Goal: Task Accomplishment & Management: Manage account settings

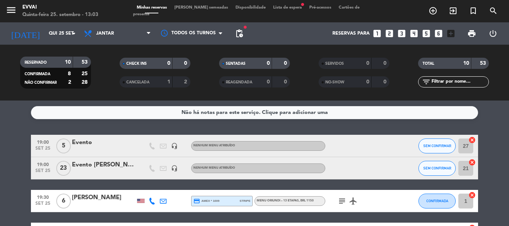
click at [87, 144] on div "Evento" at bounding box center [103, 143] width 63 height 10
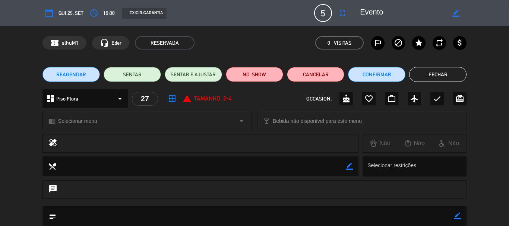
click at [446, 70] on button "Fechar" at bounding box center [437, 74] width 57 height 15
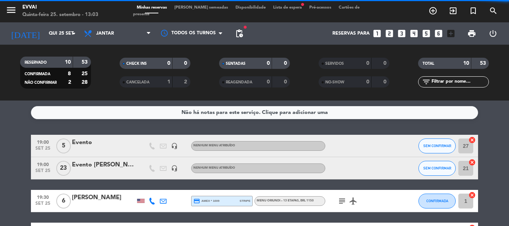
click at [92, 170] on div at bounding box center [103, 173] width 63 height 6
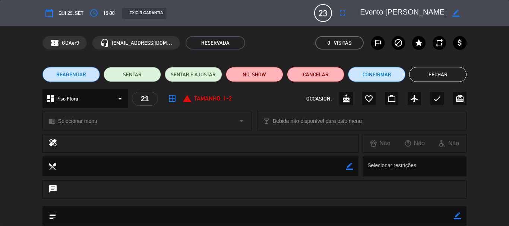
click at [434, 77] on button "Fechar" at bounding box center [437, 74] width 57 height 15
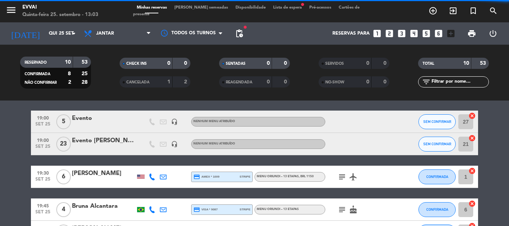
scroll to position [37, 0]
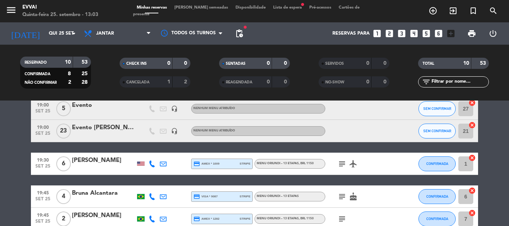
click at [111, 166] on div at bounding box center [103, 169] width 63 height 6
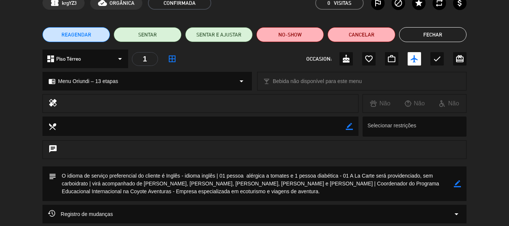
scroll to position [34, 0]
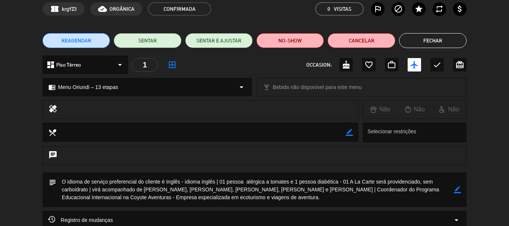
click at [449, 47] on button "Fechar" at bounding box center [432, 40] width 67 height 15
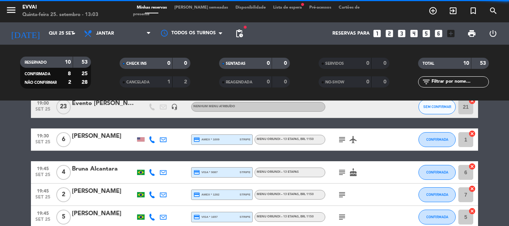
scroll to position [75, 0]
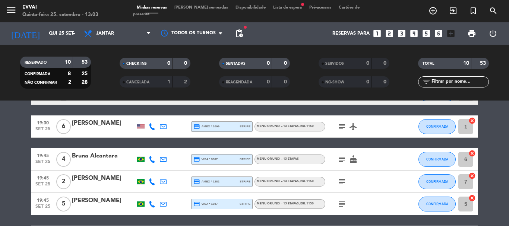
click at [95, 159] on div "Bruna Alcantara" at bounding box center [103, 156] width 63 height 10
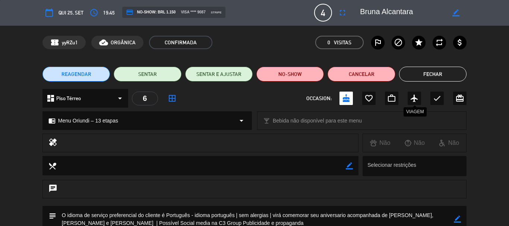
scroll to position [0, 0]
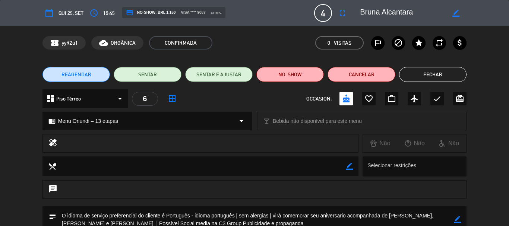
click at [432, 72] on button "Fechar" at bounding box center [432, 74] width 67 height 15
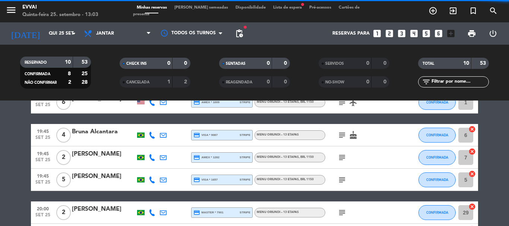
scroll to position [112, 0]
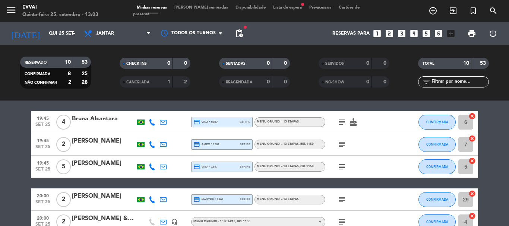
click at [100, 143] on div "[PERSON_NAME]" at bounding box center [103, 141] width 63 height 10
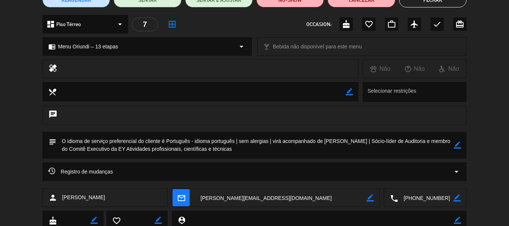
scroll to position [0, 0]
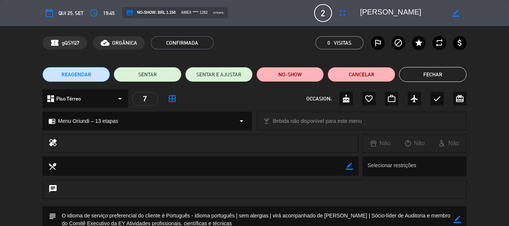
click at [440, 74] on button "Fechar" at bounding box center [432, 74] width 67 height 15
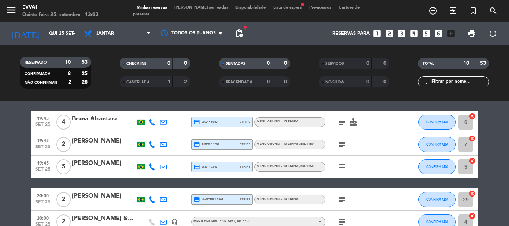
click at [84, 168] on div "[PERSON_NAME]" at bounding box center [103, 164] width 63 height 10
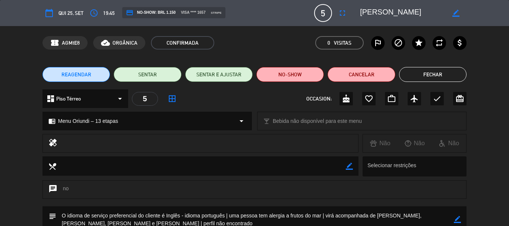
click at [421, 78] on button "Fechar" at bounding box center [432, 74] width 67 height 15
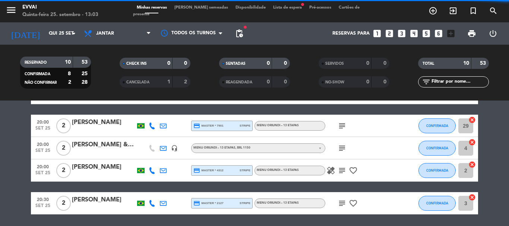
scroll to position [186, 0]
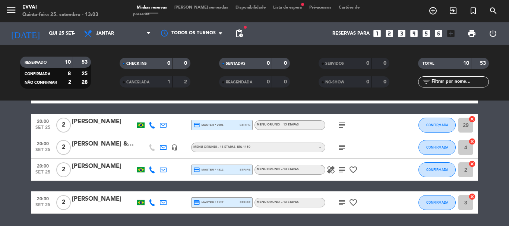
click at [89, 122] on div "[PERSON_NAME]" at bounding box center [103, 122] width 63 height 10
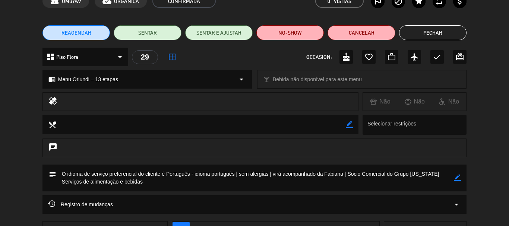
scroll to position [0, 0]
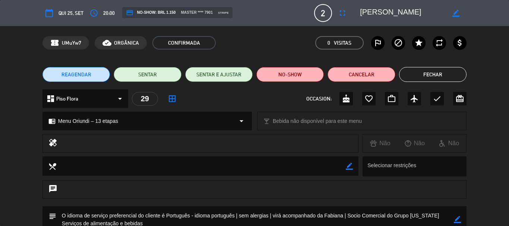
click at [410, 78] on button "Fechar" at bounding box center [432, 74] width 67 height 15
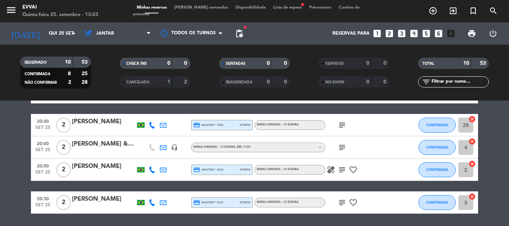
click at [89, 145] on div "[PERSON_NAME] & [PERSON_NAME]" at bounding box center [103, 144] width 63 height 10
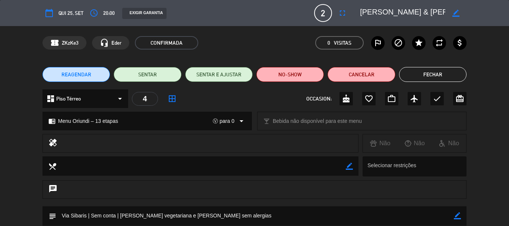
click at [428, 75] on button "Fechar" at bounding box center [432, 74] width 67 height 15
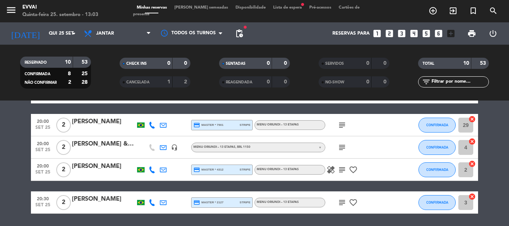
click at [82, 173] on div at bounding box center [103, 175] width 63 height 6
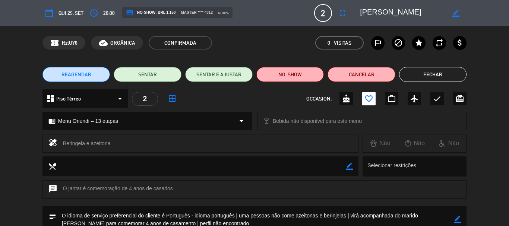
click at [430, 78] on button "Fechar" at bounding box center [432, 74] width 67 height 15
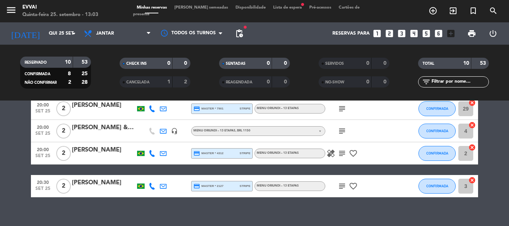
scroll to position [211, 0]
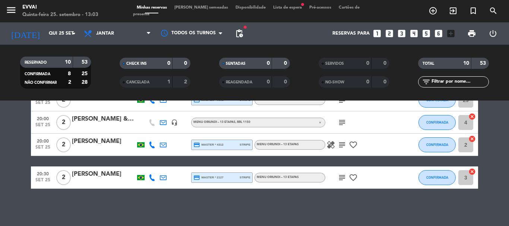
click at [98, 174] on div "[PERSON_NAME]" at bounding box center [103, 175] width 63 height 10
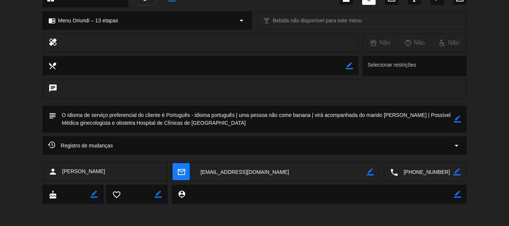
scroll to position [26, 0]
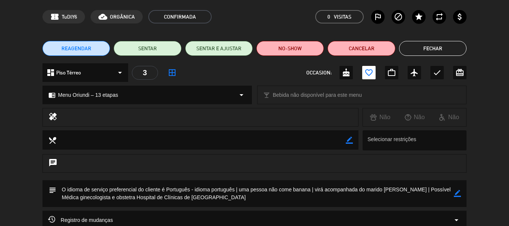
click at [435, 52] on button "Fechar" at bounding box center [432, 48] width 67 height 15
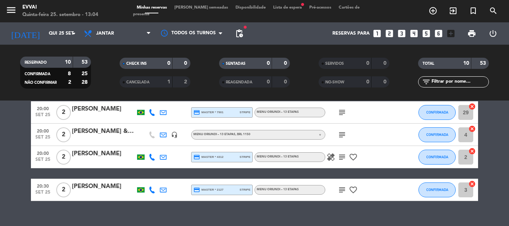
scroll to position [0, 0]
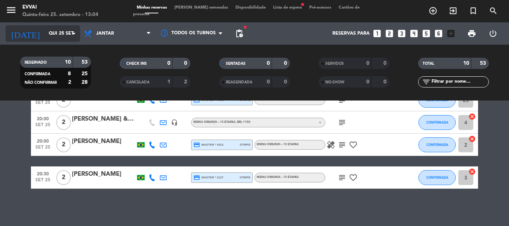
click at [53, 37] on input "Qui 25 set" at bounding box center [76, 33] width 63 height 13
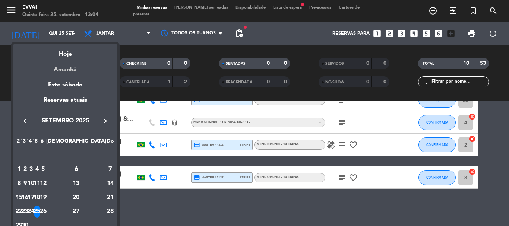
click at [56, 70] on div "Amanhã" at bounding box center [65, 66] width 104 height 15
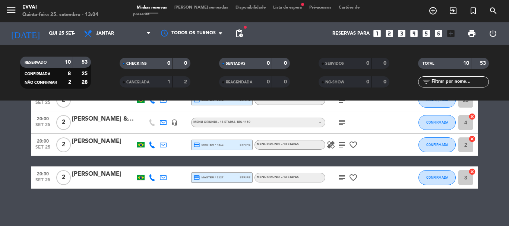
type input "Sex 26 set"
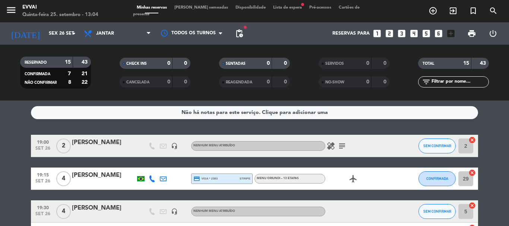
click at [130, 140] on div "[PERSON_NAME]" at bounding box center [103, 143] width 63 height 10
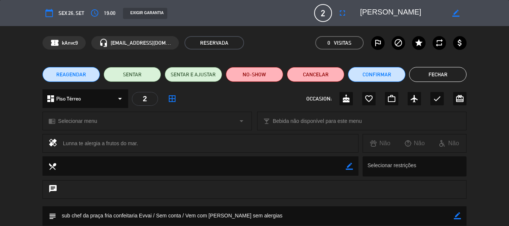
click at [441, 69] on button "Fechar" at bounding box center [437, 74] width 57 height 15
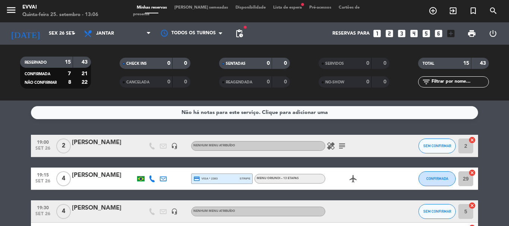
click at [97, 176] on div "[PERSON_NAME]" at bounding box center [103, 176] width 63 height 10
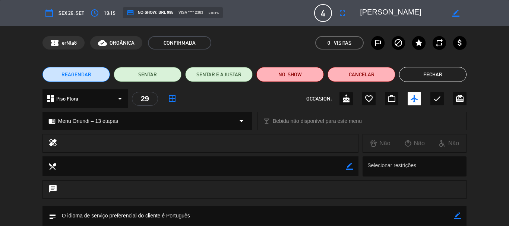
scroll to position [75, 0]
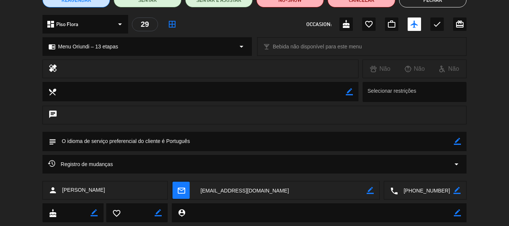
drag, startPoint x: 420, startPoint y: 185, endPoint x: 417, endPoint y: 182, distance: 4.0
click at [420, 185] on textarea at bounding box center [426, 191] width 56 height 19
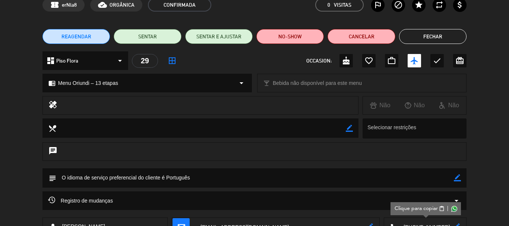
scroll to position [0, 0]
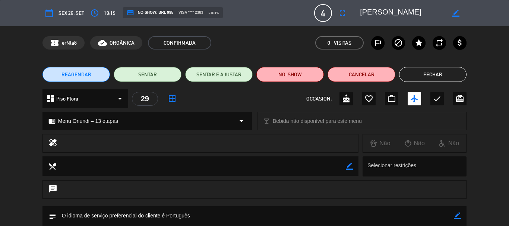
click at [404, 18] on textarea at bounding box center [402, 12] width 85 height 13
click at [444, 70] on button "Fechar" at bounding box center [432, 74] width 67 height 15
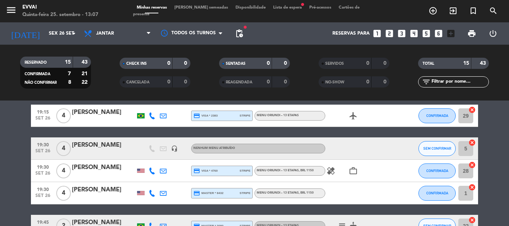
scroll to position [75, 0]
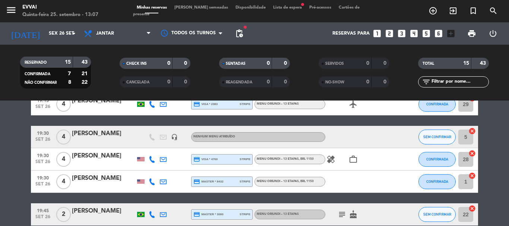
click at [106, 135] on div "[PERSON_NAME]" at bounding box center [103, 134] width 63 height 10
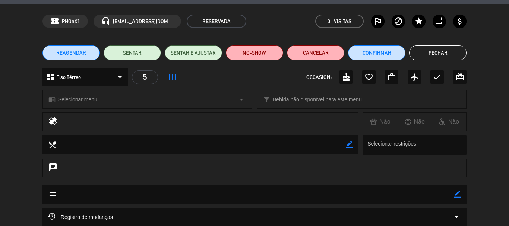
scroll to position [0, 0]
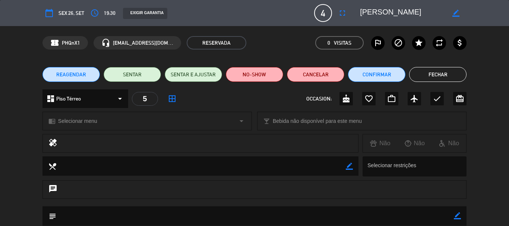
click at [444, 71] on button "Fechar" at bounding box center [437, 74] width 57 height 15
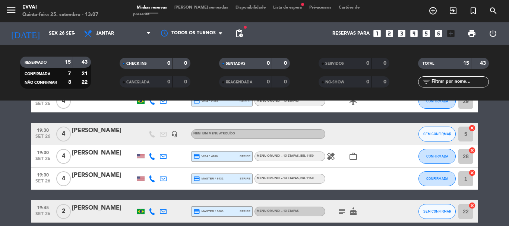
scroll to position [75, 0]
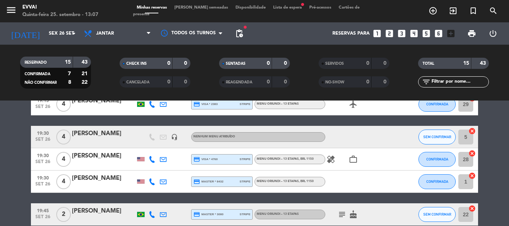
click at [92, 160] on div "[PERSON_NAME]" at bounding box center [103, 156] width 63 height 10
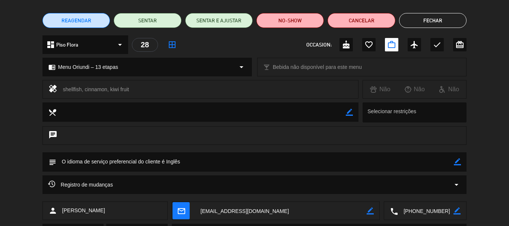
scroll to position [93, 0]
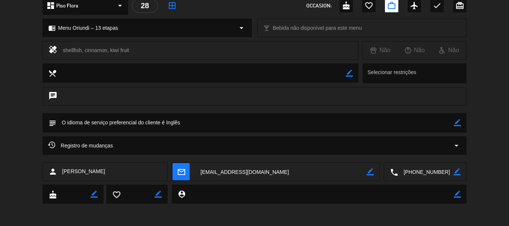
click at [422, 176] on textarea at bounding box center [426, 172] width 56 height 19
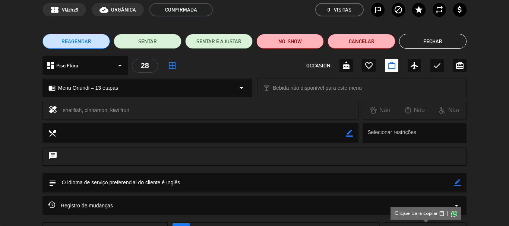
scroll to position [0, 0]
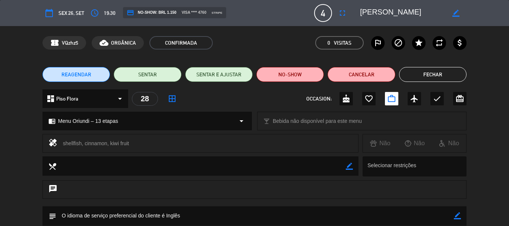
click at [373, 16] on textarea at bounding box center [402, 12] width 85 height 13
click at [436, 74] on button "Fechar" at bounding box center [432, 74] width 67 height 15
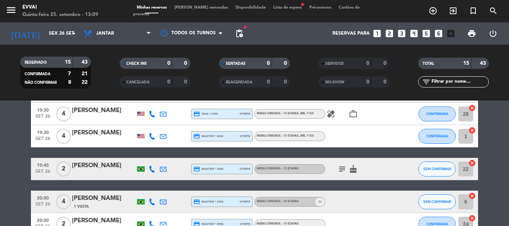
scroll to position [112, 0]
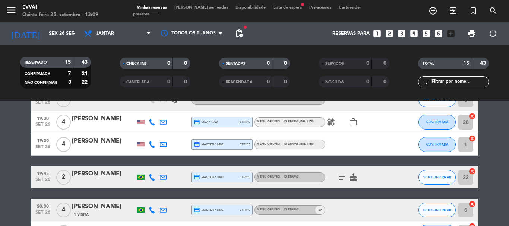
click at [90, 145] on div "[PERSON_NAME]" at bounding box center [103, 141] width 63 height 10
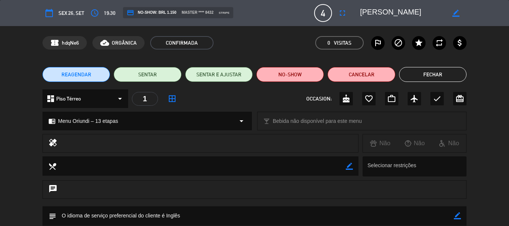
scroll to position [93, 0]
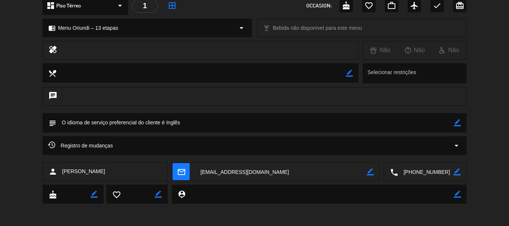
click at [415, 171] on textarea at bounding box center [426, 172] width 56 height 19
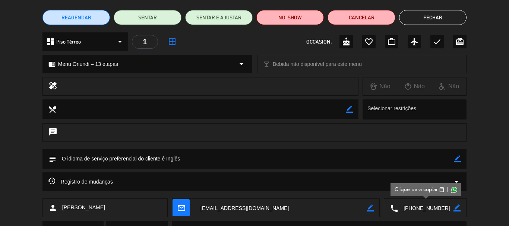
scroll to position [0, 0]
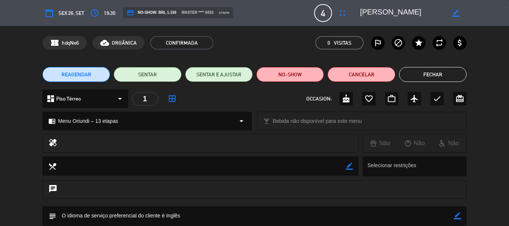
click at [401, 7] on textarea at bounding box center [402, 12] width 85 height 13
click at [427, 70] on button "Fechar" at bounding box center [432, 74] width 67 height 15
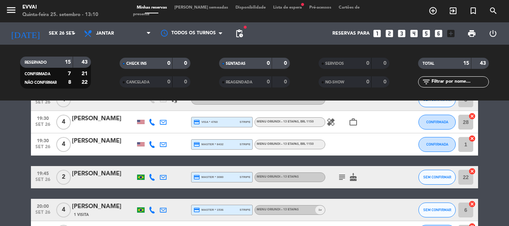
click at [200, 7] on div "menu Evvai Quinta-feira 25. setembro - 13:10 Minhas reservas Mesas semeadas Dis…" at bounding box center [254, 11] width 509 height 22
click at [196, 10] on span "[PERSON_NAME] semeadas" at bounding box center [201, 8] width 61 height 4
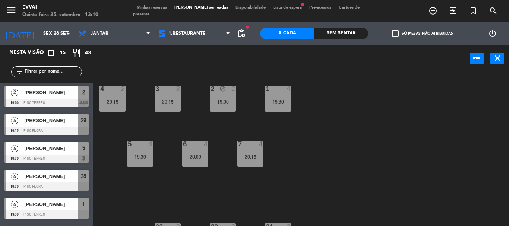
click at [281, 8] on div "Minhas reservas Mesas semeadas Disponibilidade Lista de espera fiber_manual_rec…" at bounding box center [254, 10] width 243 height 13
click at [276, 9] on span "Lista de espera fiber_manual_record" at bounding box center [287, 8] width 36 height 4
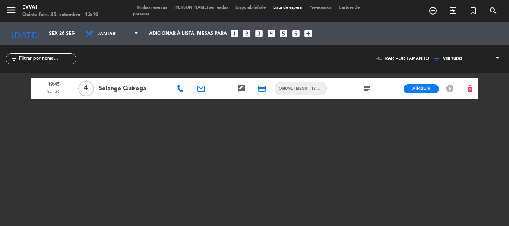
click at [157, 10] on span "Minhas reservas" at bounding box center [152, 8] width 38 height 4
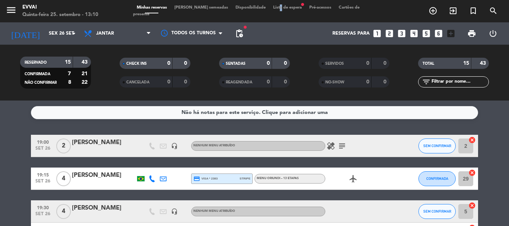
click at [269, 9] on span "Lista de espera fiber_manual_record" at bounding box center [287, 8] width 36 height 4
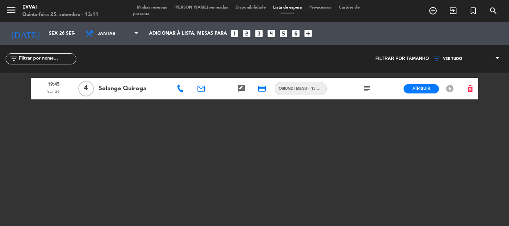
click at [147, 15] on div "menu Evvai Quinta-feira 25. setembro - 13:11 Minhas reservas Mesas semeadas Dis…" at bounding box center [254, 11] width 509 height 22
click at [147, 10] on span "Minhas reservas" at bounding box center [152, 8] width 38 height 4
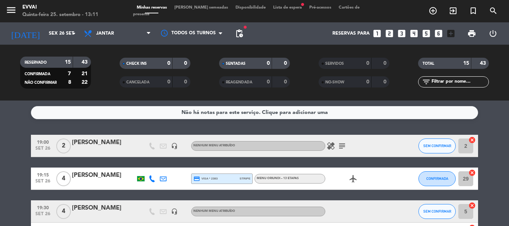
click at [269, 10] on span "Lista de espera fiber_manual_record" at bounding box center [287, 8] width 36 height 4
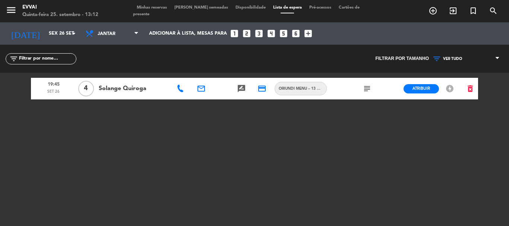
click at [146, 9] on span "Minhas reservas" at bounding box center [152, 8] width 38 height 4
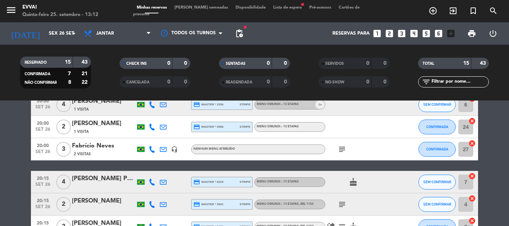
scroll to position [224, 0]
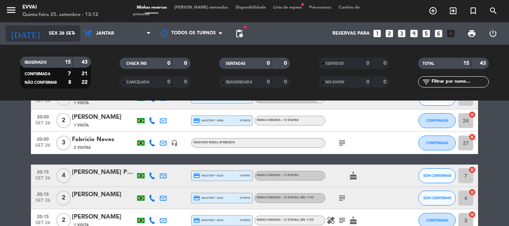
click at [53, 34] on input "Sex 26 set" at bounding box center [76, 33] width 63 height 13
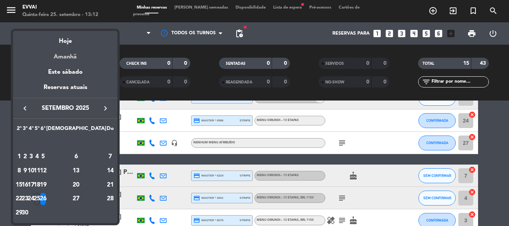
click at [73, 52] on div "Amanhã" at bounding box center [65, 54] width 104 height 15
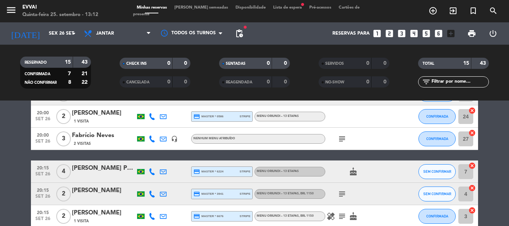
scroll to position [149, 0]
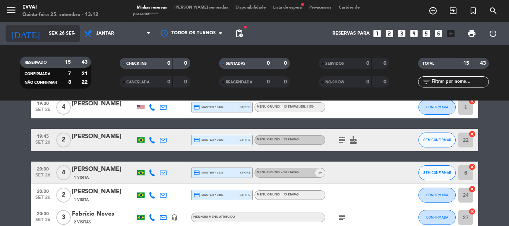
click at [56, 32] on input "Sex 26 set" at bounding box center [76, 33] width 63 height 13
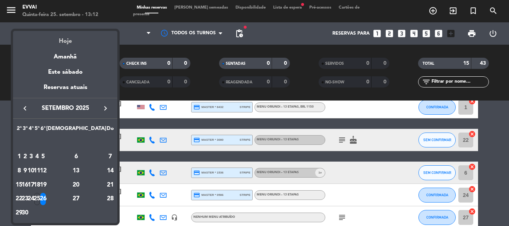
click at [65, 40] on div "Hoje" at bounding box center [65, 38] width 104 height 15
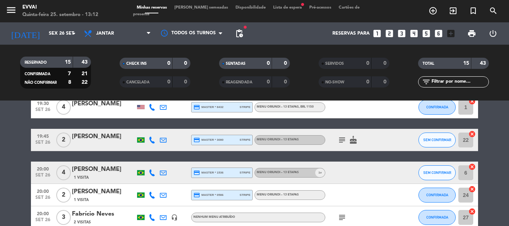
type input "Qui 25 set"
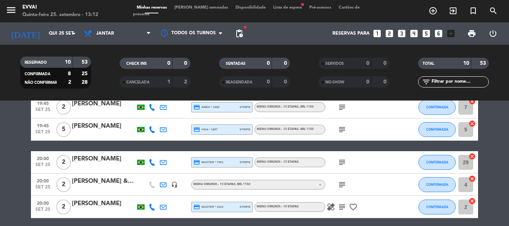
click at [201, 10] on span "[PERSON_NAME] semeadas" at bounding box center [201, 8] width 61 height 4
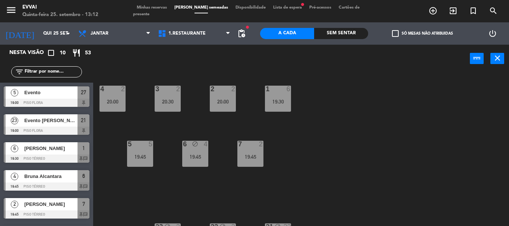
click at [141, 7] on div "menu Evvai Quinta-feira 25. setembro - 13:12 Minhas reservas Mesas semeadas Dis…" at bounding box center [254, 11] width 509 height 22
click at [157, 10] on span "Minhas reservas" at bounding box center [152, 8] width 38 height 4
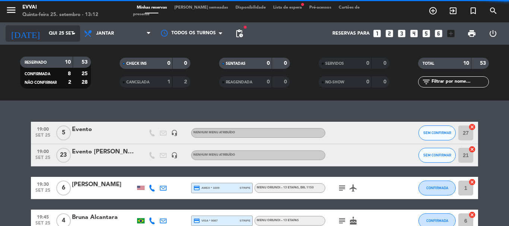
click at [48, 32] on input "Qui 25 set" at bounding box center [76, 33] width 63 height 13
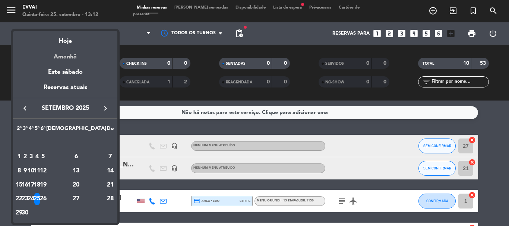
click at [75, 52] on div "Amanhã" at bounding box center [65, 54] width 104 height 15
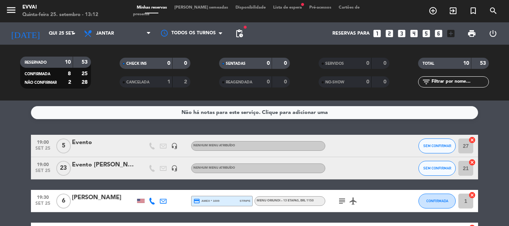
type input "Sex 26 set"
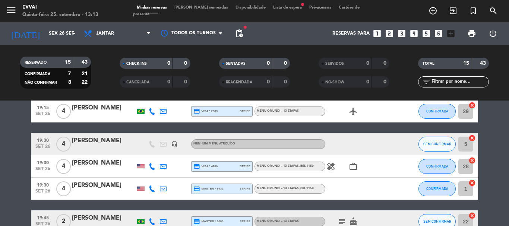
scroll to position [75, 0]
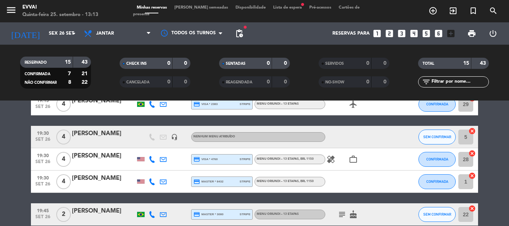
click at [83, 186] on div at bounding box center [103, 187] width 63 height 6
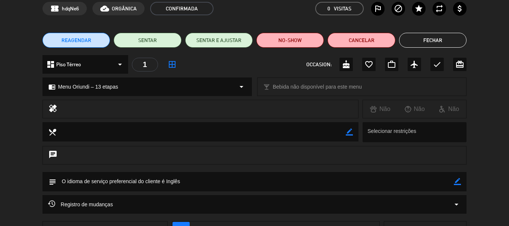
scroll to position [0, 0]
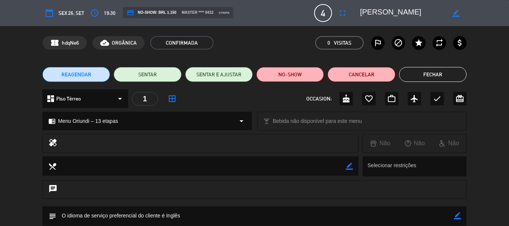
click at [428, 70] on button "Fechar" at bounding box center [432, 74] width 67 height 15
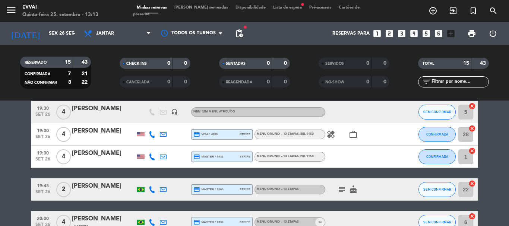
scroll to position [112, 0]
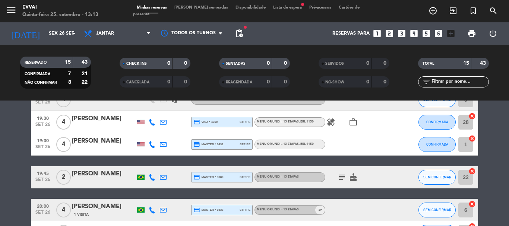
click at [90, 173] on div "[PERSON_NAME]" at bounding box center [103, 174] width 63 height 10
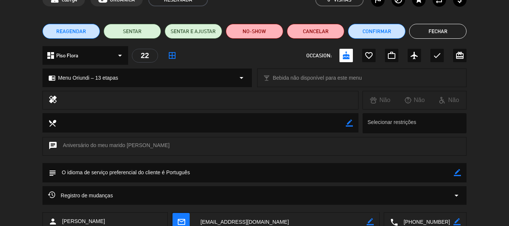
scroll to position [93, 0]
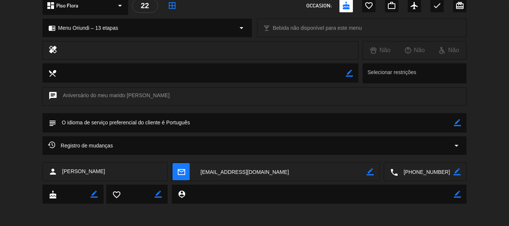
click at [424, 168] on textarea at bounding box center [426, 172] width 56 height 19
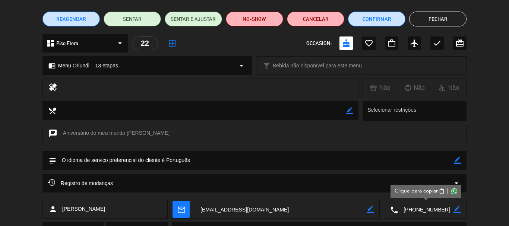
scroll to position [0, 0]
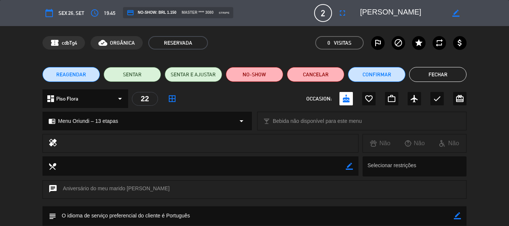
click at [381, 9] on textarea at bounding box center [402, 12] width 85 height 13
click at [443, 76] on button "Fechar" at bounding box center [437, 74] width 57 height 15
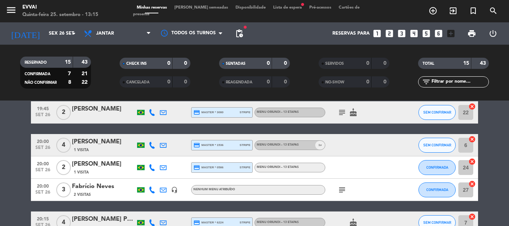
scroll to position [186, 0]
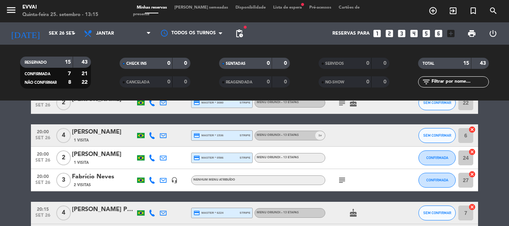
click at [83, 133] on div "[PERSON_NAME]" at bounding box center [103, 132] width 63 height 10
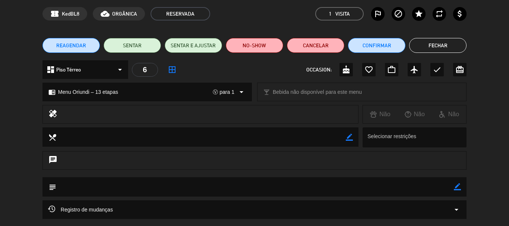
scroll to position [75, 0]
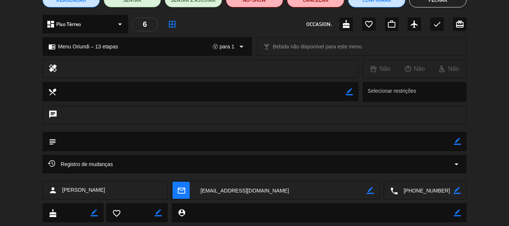
click at [419, 190] on textarea at bounding box center [426, 191] width 56 height 19
click at [442, 171] on span "content_paste" at bounding box center [442, 173] width 6 height 6
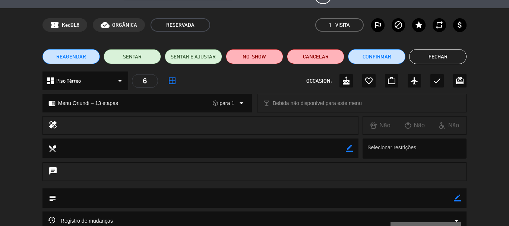
scroll to position [0, 0]
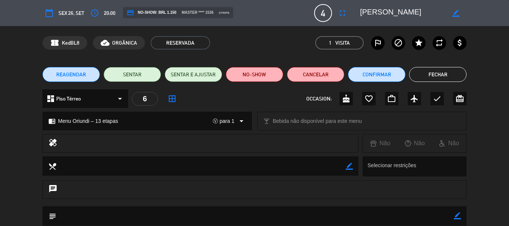
click at [385, 10] on textarea at bounding box center [402, 12] width 85 height 13
click at [461, 13] on div "border_color" at bounding box center [455, 12] width 21 height 13
click at [454, 13] on icon "border_color" at bounding box center [455, 13] width 7 height 7
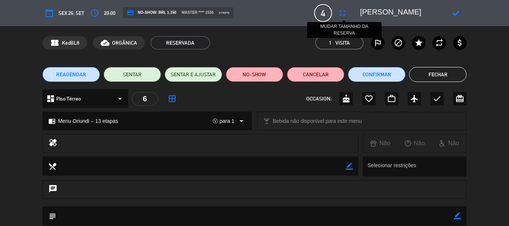
paste textarea "[PERSON_NAME]"
type textarea "[PERSON_NAME]"
click at [454, 18] on div at bounding box center [455, 12] width 21 height 13
click at [458, 15] on icon at bounding box center [455, 13] width 7 height 7
click at [442, 76] on button "Fechar" at bounding box center [437, 74] width 57 height 15
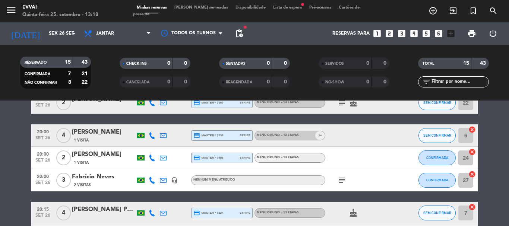
click at [100, 153] on div "[PERSON_NAME]" at bounding box center [103, 155] width 63 height 10
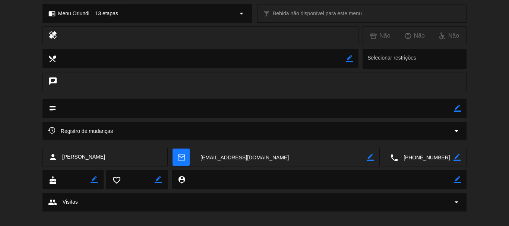
scroll to position [116, 0]
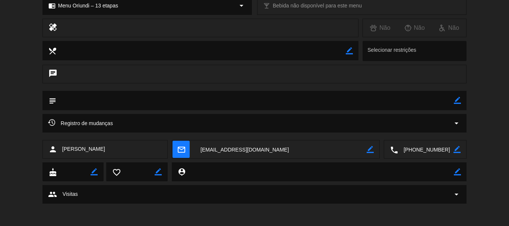
click at [420, 156] on textarea at bounding box center [426, 150] width 56 height 19
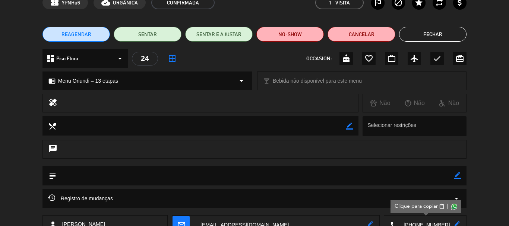
scroll to position [0, 0]
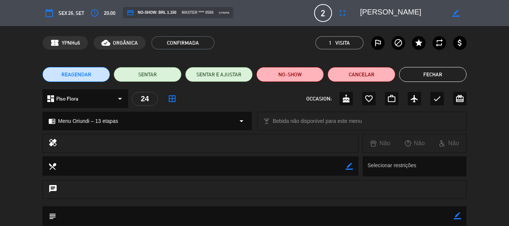
click at [366, 16] on textarea at bounding box center [402, 12] width 85 height 13
drag, startPoint x: 428, startPoint y: 72, endPoint x: 416, endPoint y: 71, distance: 12.0
click at [428, 73] on button "Fechar" at bounding box center [432, 74] width 67 height 15
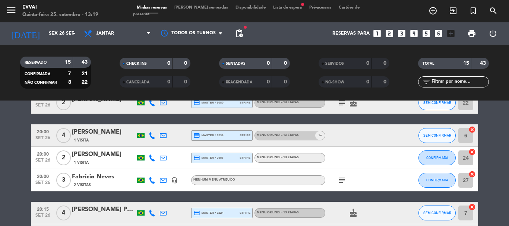
click at [104, 177] on div "Fabrício Neves" at bounding box center [103, 177] width 63 height 10
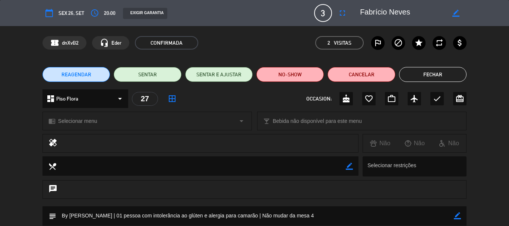
click at [434, 74] on button "Fechar" at bounding box center [432, 74] width 67 height 15
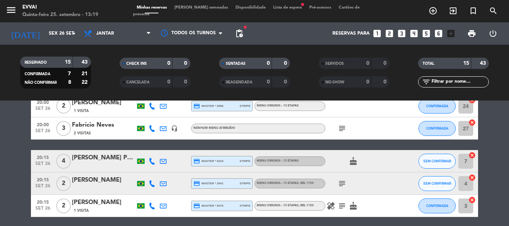
scroll to position [224, 0]
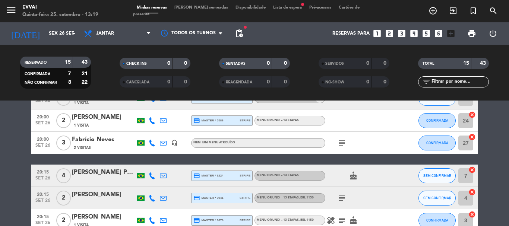
click at [87, 171] on div "[PERSON_NAME] Pucinelli" at bounding box center [103, 173] width 63 height 10
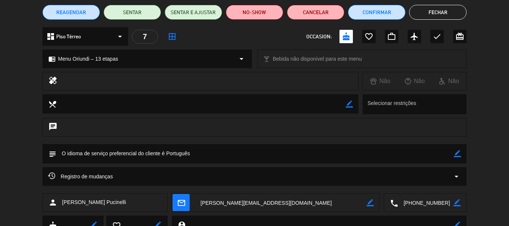
scroll to position [93, 0]
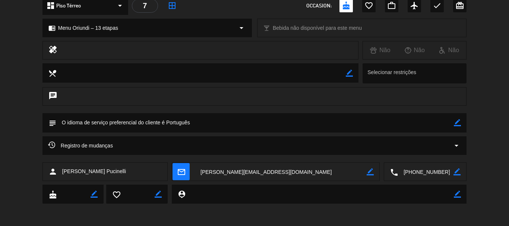
click at [437, 171] on textarea at bounding box center [426, 172] width 56 height 19
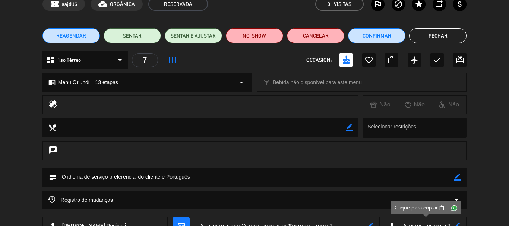
scroll to position [0, 0]
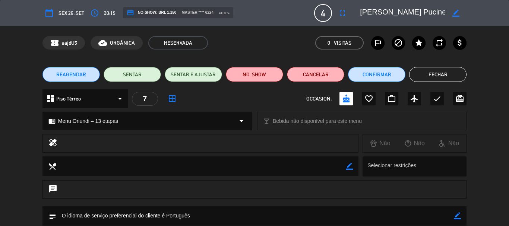
click at [396, 20] on div "calendar_today Sex 26, set access_time 20:15 credit_card NO-SHOW: BRL 1.150 mas…" at bounding box center [254, 13] width 424 height 18
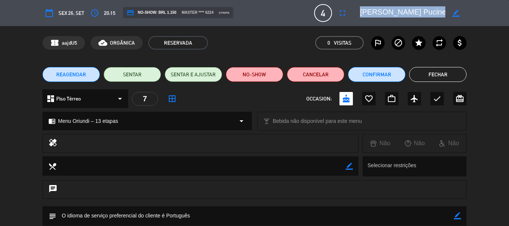
click at [396, 20] on div "calendar_today Sex 26, set access_time 20:15 credit_card NO-SHOW: BRL 1.150 mas…" at bounding box center [254, 13] width 424 height 18
copy textarea
click at [447, 70] on button "Fechar" at bounding box center [437, 74] width 57 height 15
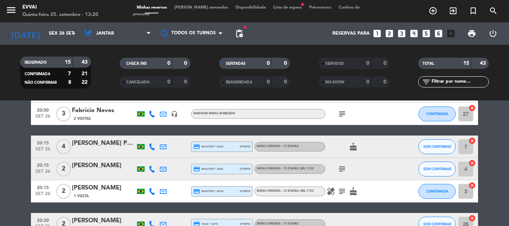
scroll to position [261, 0]
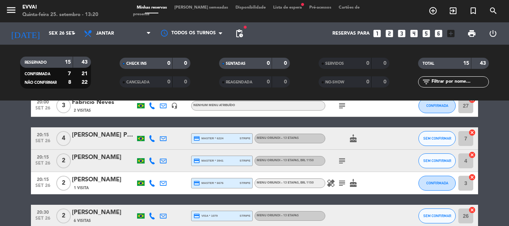
click at [90, 160] on div "[PERSON_NAME]" at bounding box center [103, 158] width 63 height 10
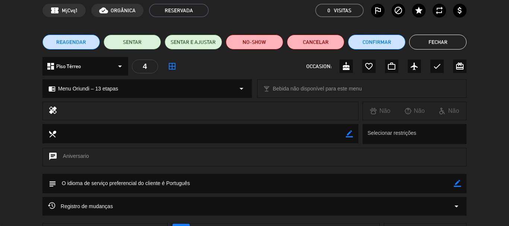
scroll to position [75, 0]
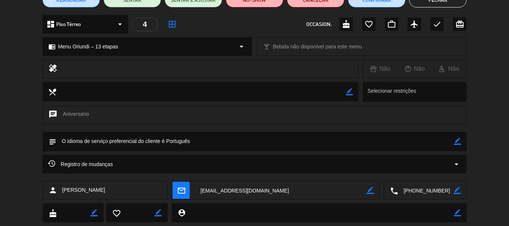
click at [424, 190] on textarea at bounding box center [426, 191] width 56 height 19
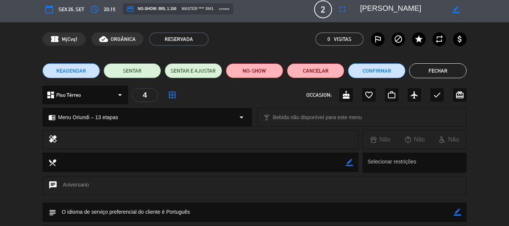
scroll to position [0, 0]
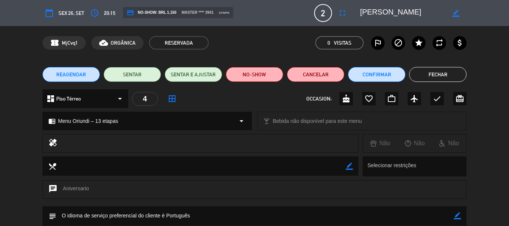
click at [380, 10] on textarea at bounding box center [402, 12] width 85 height 13
click at [420, 71] on button "Fechar" at bounding box center [437, 74] width 57 height 15
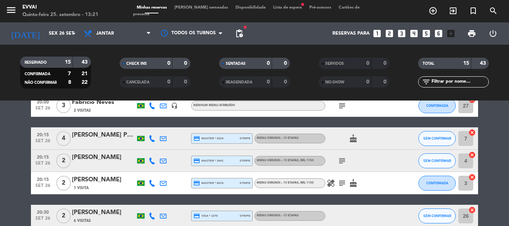
click at [102, 179] on div "[PERSON_NAME]" at bounding box center [103, 180] width 63 height 10
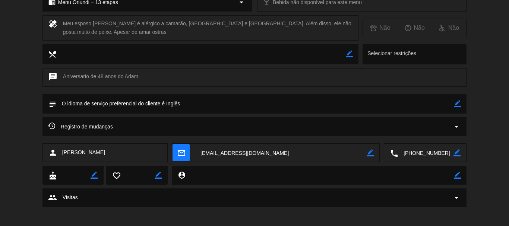
scroll to position [122, 0]
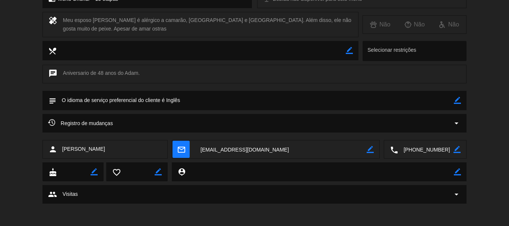
click at [416, 151] on textarea at bounding box center [426, 150] width 56 height 19
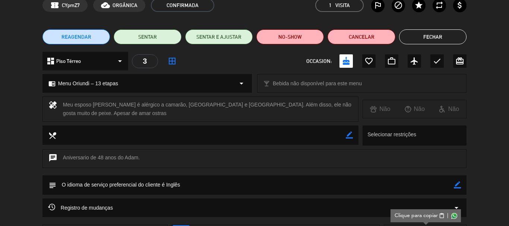
scroll to position [0, 0]
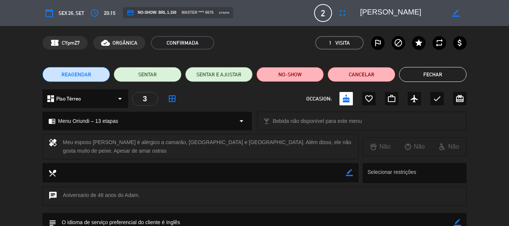
click at [378, 15] on textarea at bounding box center [402, 12] width 85 height 13
click at [416, 72] on button "Fechar" at bounding box center [432, 74] width 67 height 15
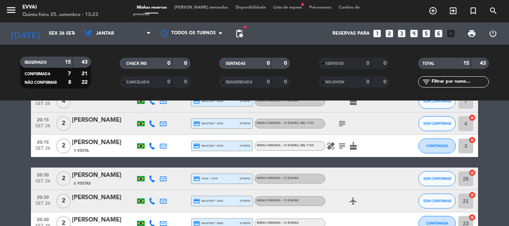
scroll to position [344, 0]
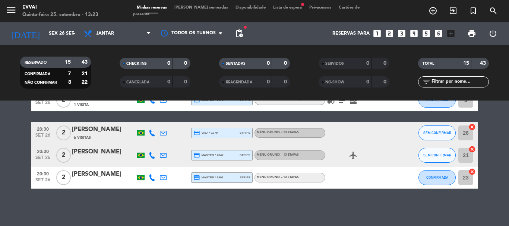
click at [95, 129] on div "[PERSON_NAME]" at bounding box center [103, 130] width 63 height 10
